Goal: Task Accomplishment & Management: Manage account settings

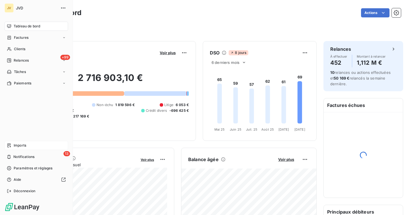
click at [13, 143] on div "Imports" at bounding box center [36, 145] width 63 height 9
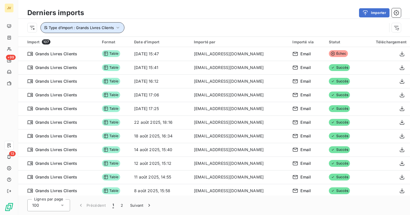
click at [111, 27] on span "Type d’import : Grands Livres Clients" at bounding box center [81, 27] width 65 height 5
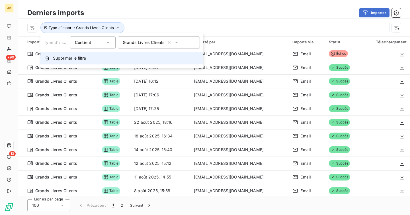
click at [109, 59] on button "Supprimer le filtre" at bounding box center [121, 58] width 163 height 13
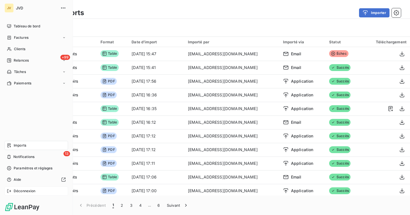
click at [27, 191] on span "Déconnexion" at bounding box center [25, 190] width 22 height 5
